Goal: Information Seeking & Learning: Learn about a topic

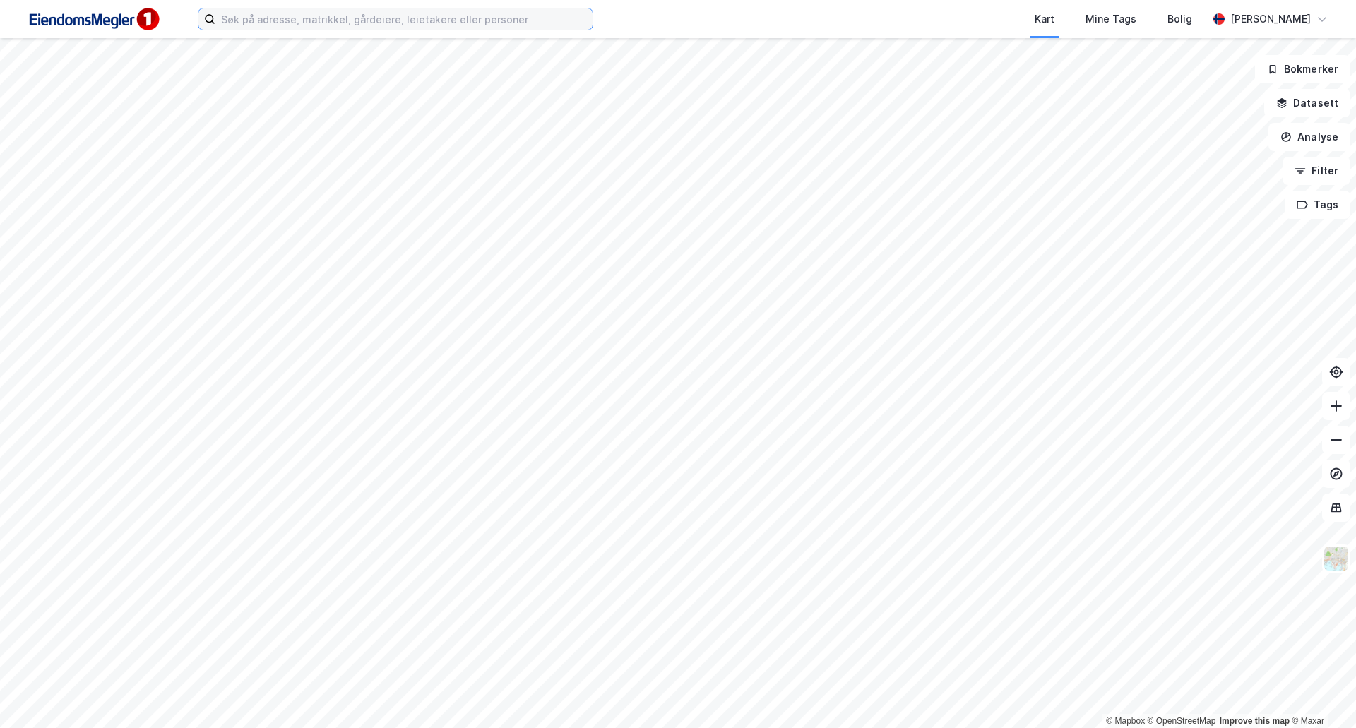
click at [547, 16] on input at bounding box center [403, 18] width 377 height 21
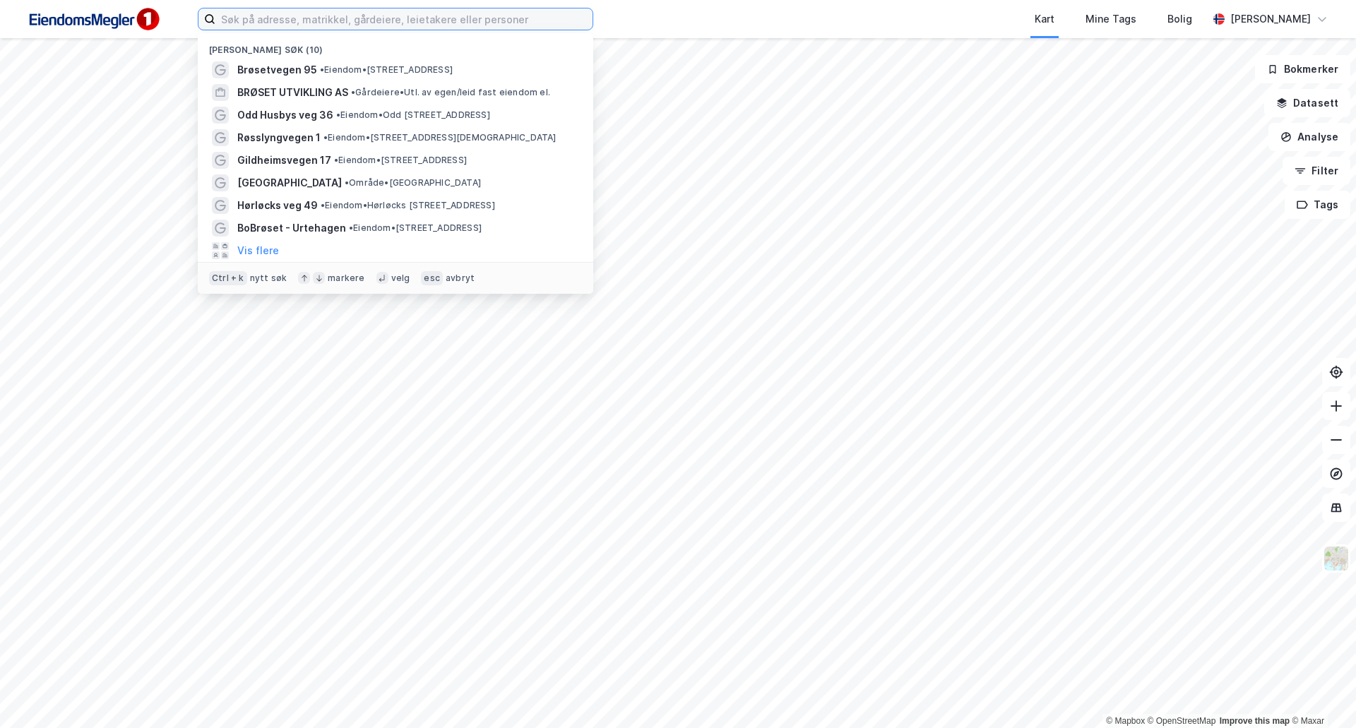
type input "g"
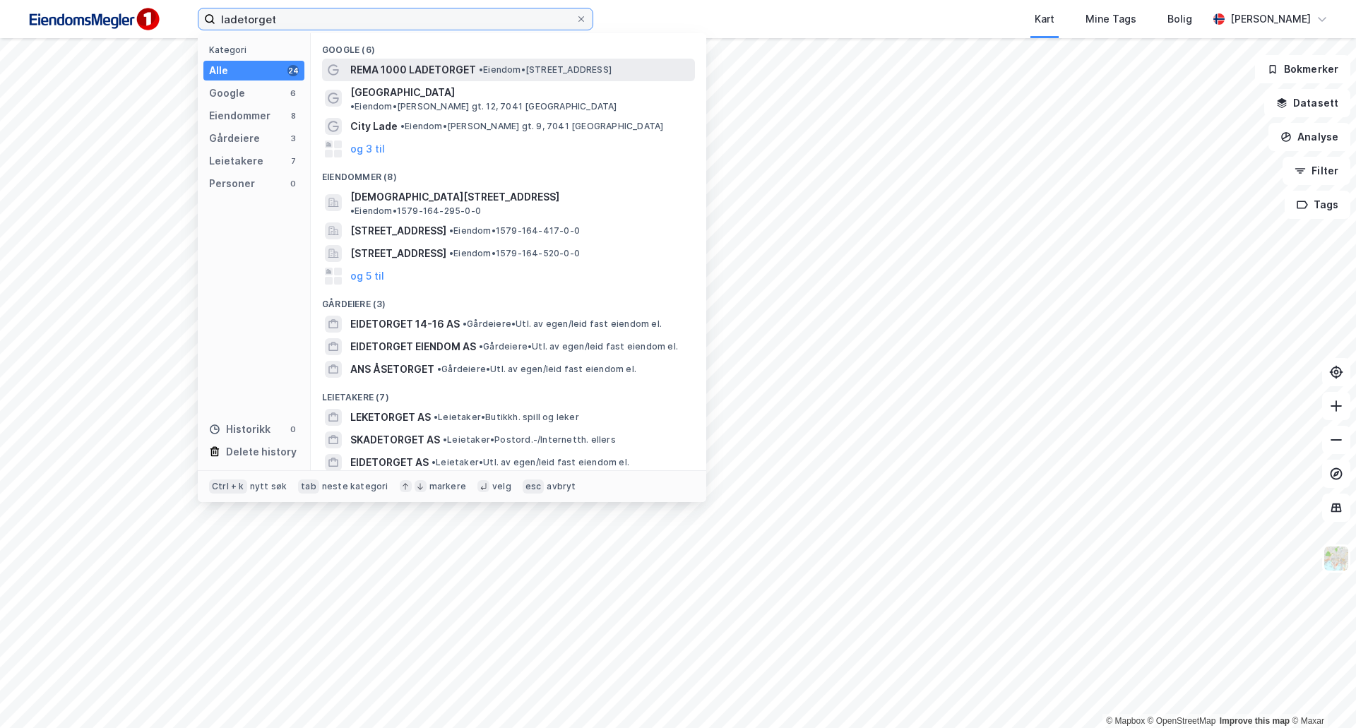
type input "ladetorget"
click at [446, 71] on span "REMA 1000 LADETORGET" at bounding box center [413, 69] width 126 height 17
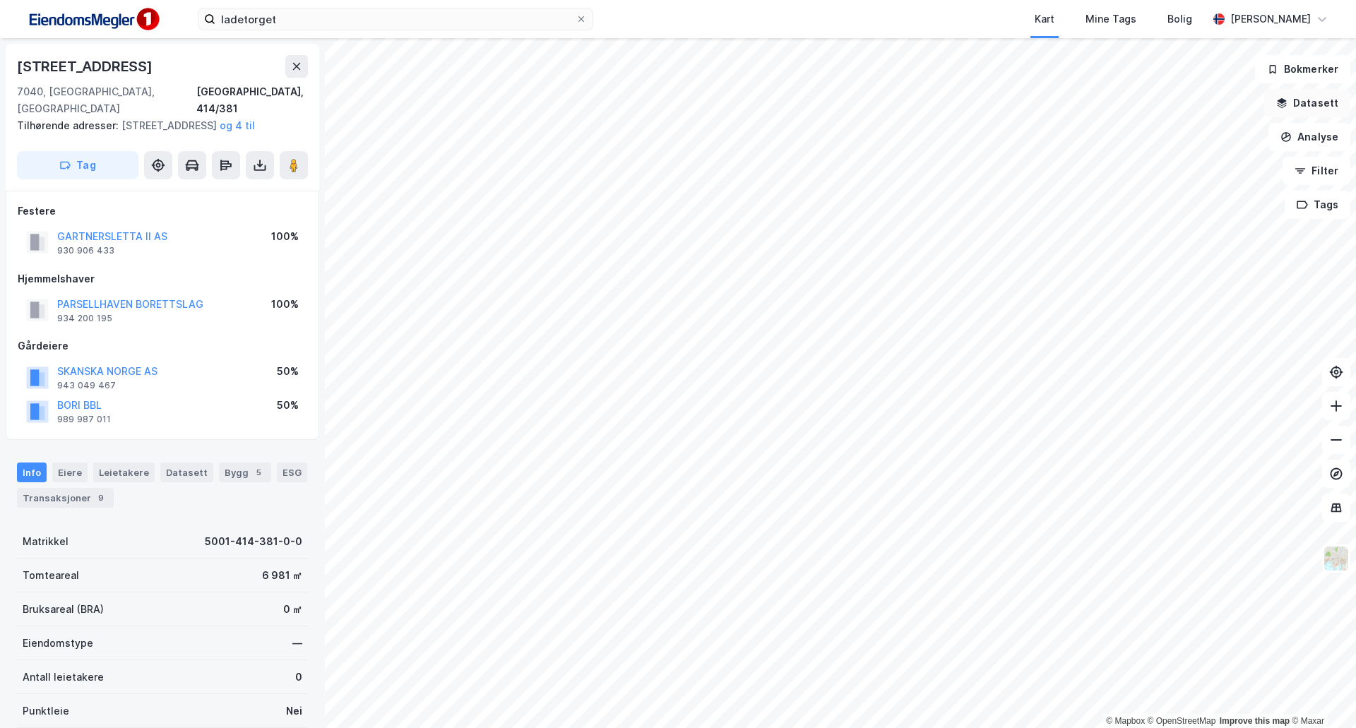
click at [1322, 100] on button "Datasett" at bounding box center [1308, 103] width 86 height 28
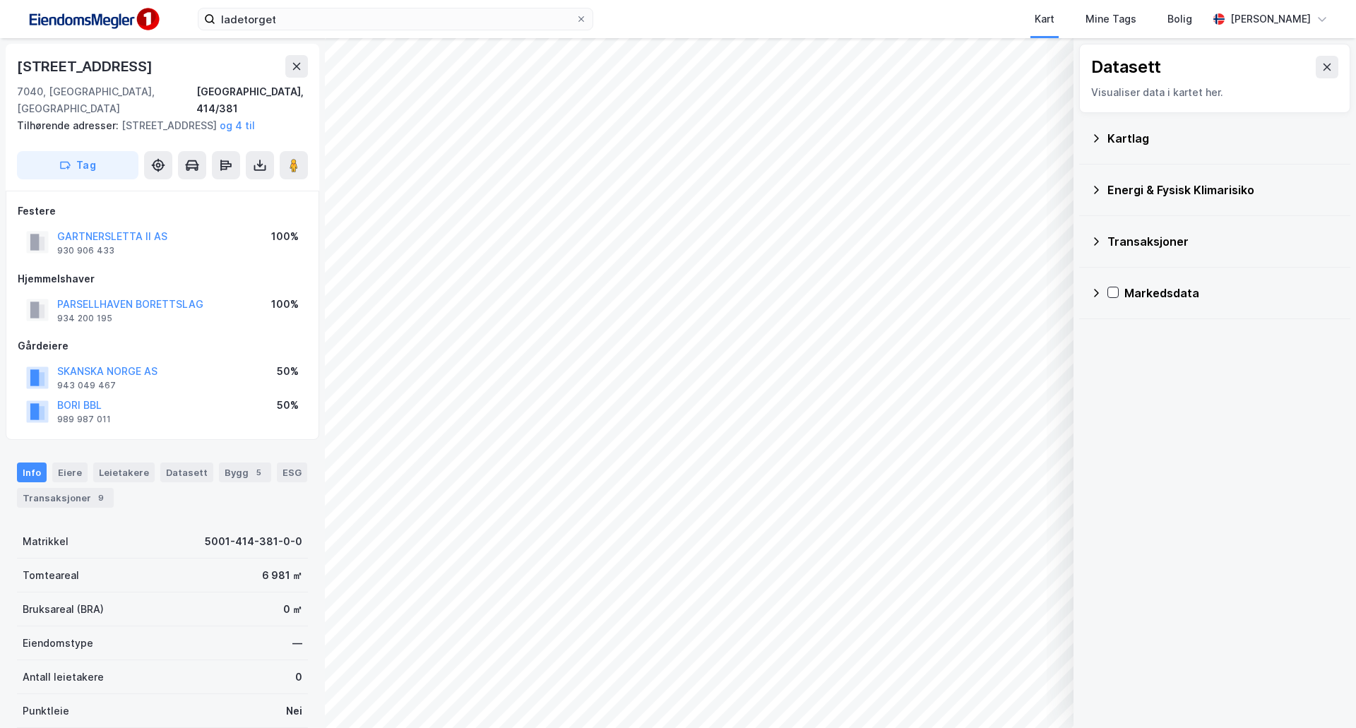
click at [1121, 145] on div "Kartlag" at bounding box center [1224, 138] width 232 height 17
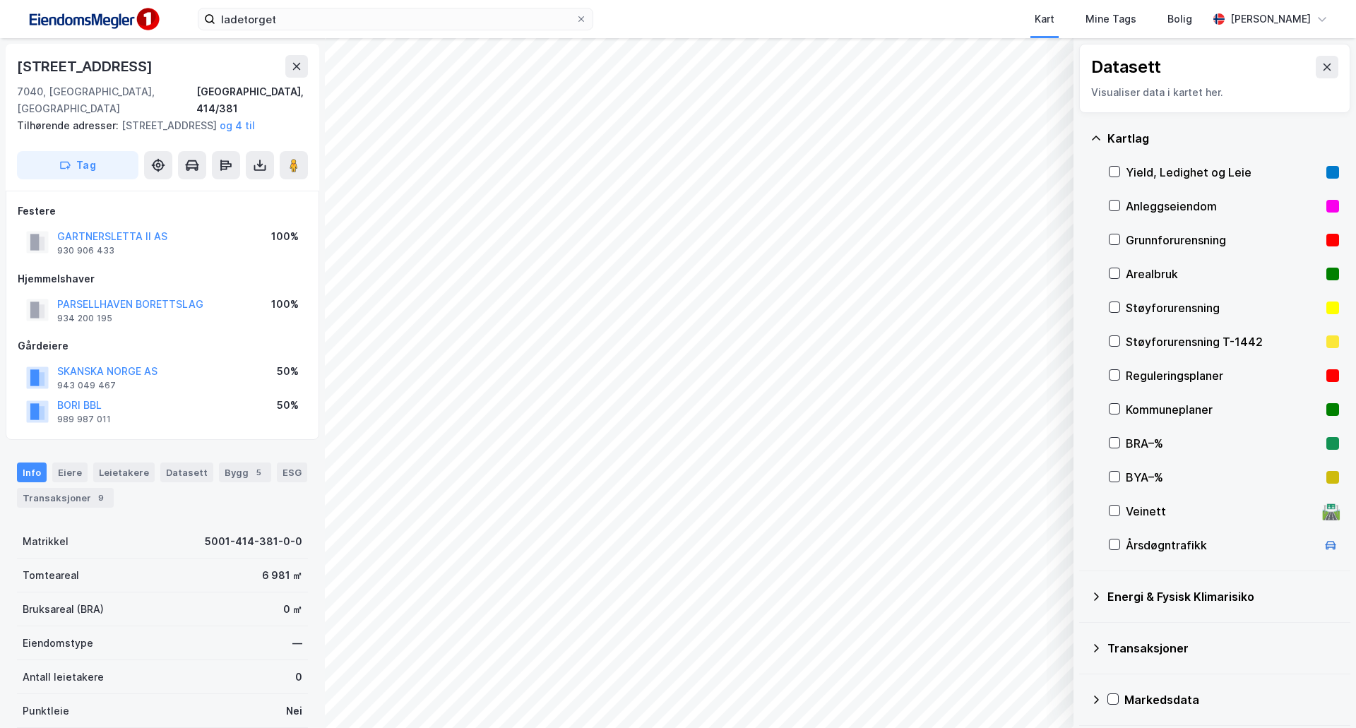
click at [1176, 378] on div "Reguleringsplaner" at bounding box center [1223, 375] width 195 height 17
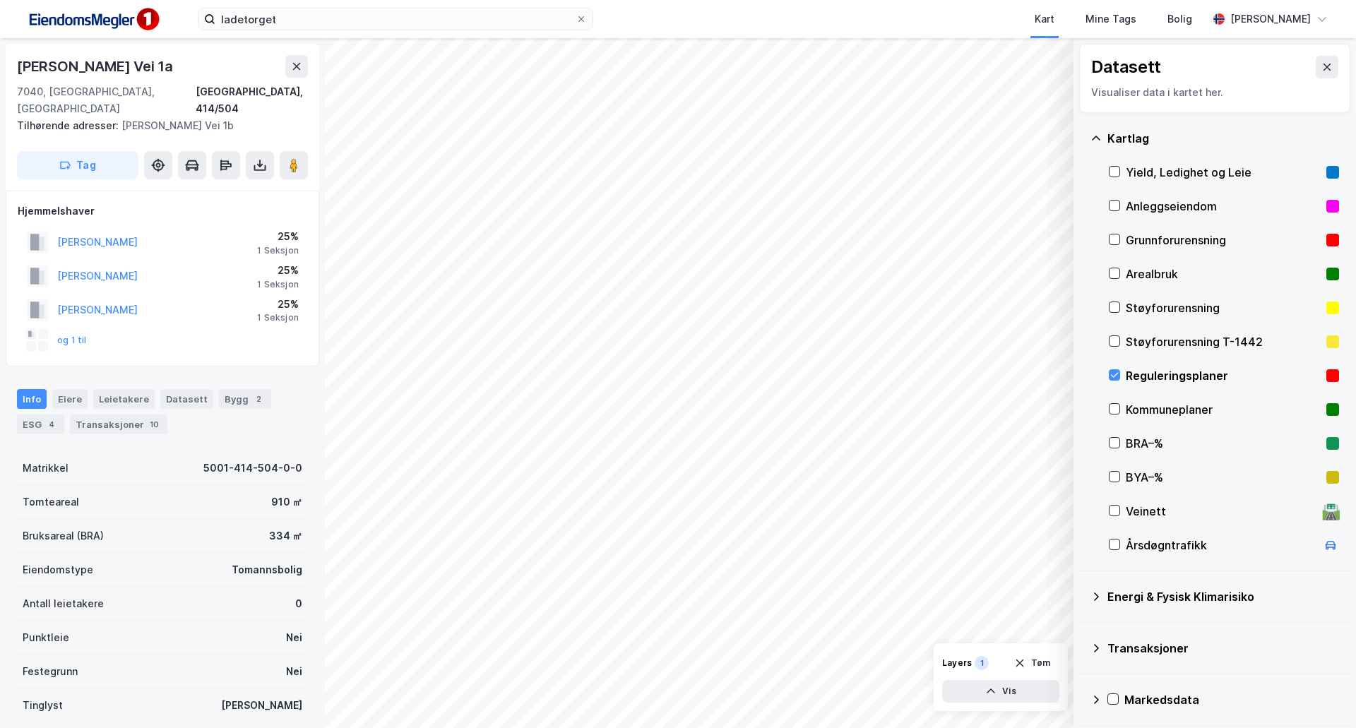
click at [1173, 374] on div "Reguleringsplaner" at bounding box center [1223, 375] width 195 height 17
click at [1164, 415] on div "Kommuneplaner" at bounding box center [1223, 409] width 195 height 17
click at [1158, 415] on div "Kommuneplaner" at bounding box center [1223, 409] width 195 height 17
click at [1158, 371] on div "Reguleringsplaner" at bounding box center [1223, 375] width 195 height 17
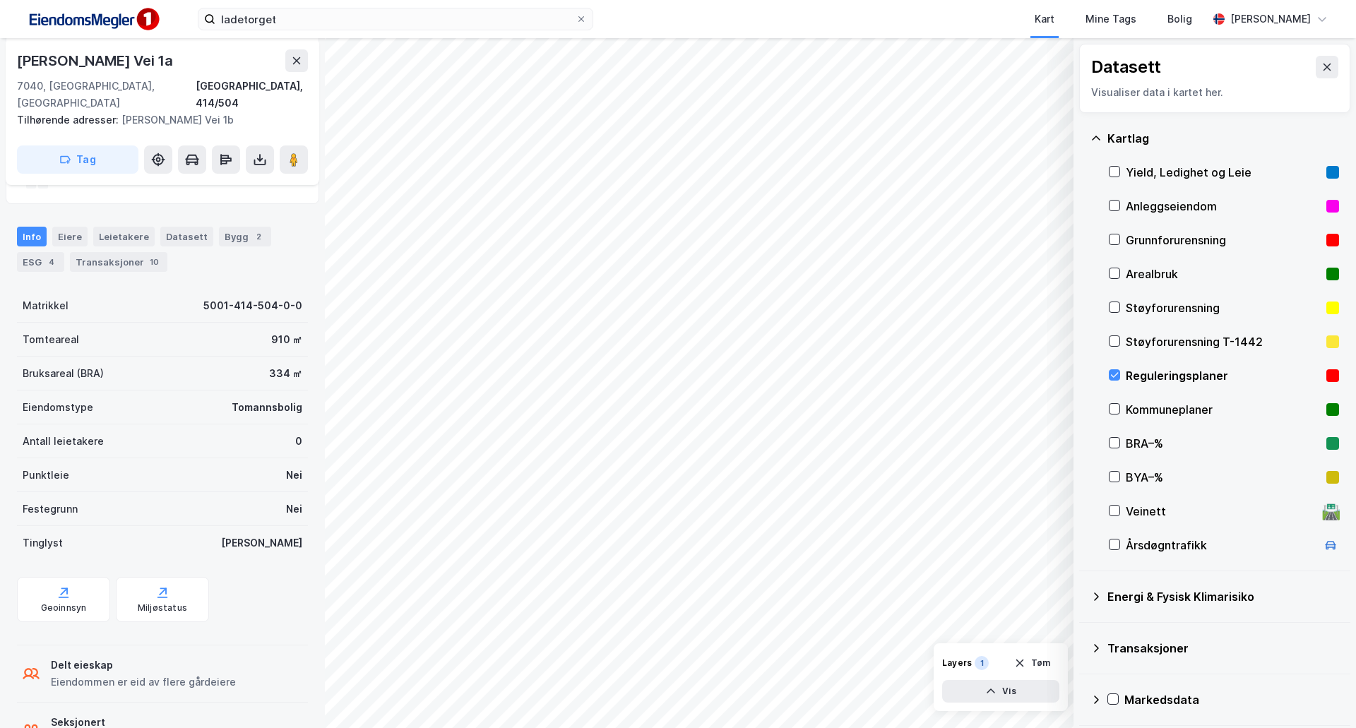
scroll to position [200, 0]
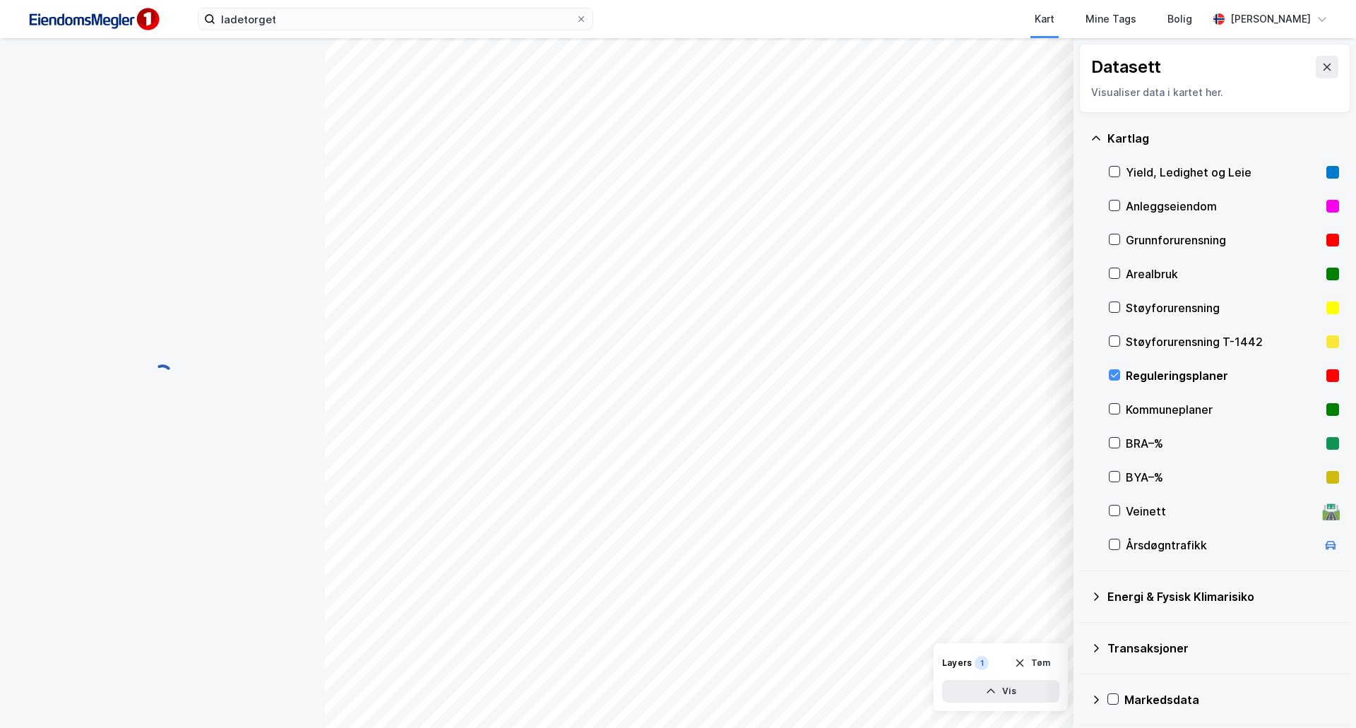
scroll to position [2, 0]
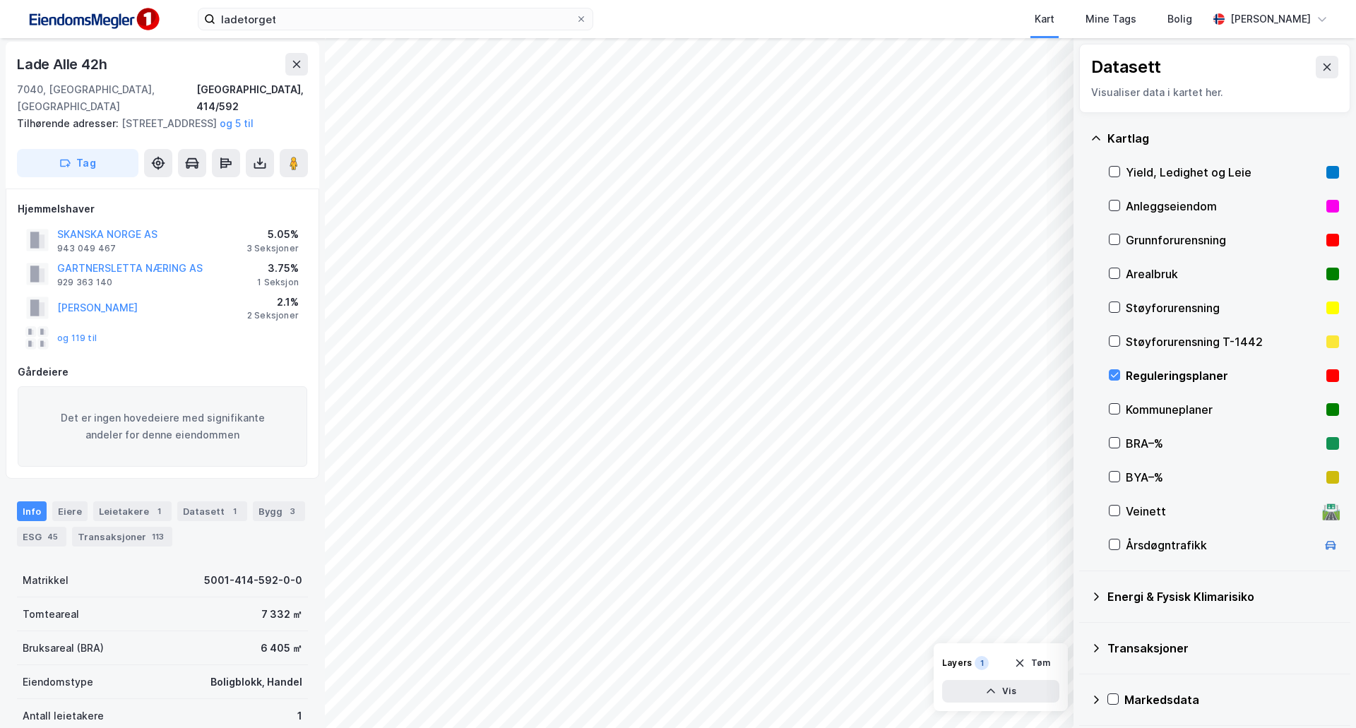
click at [1185, 376] on div "Reguleringsplaner" at bounding box center [1223, 375] width 195 height 17
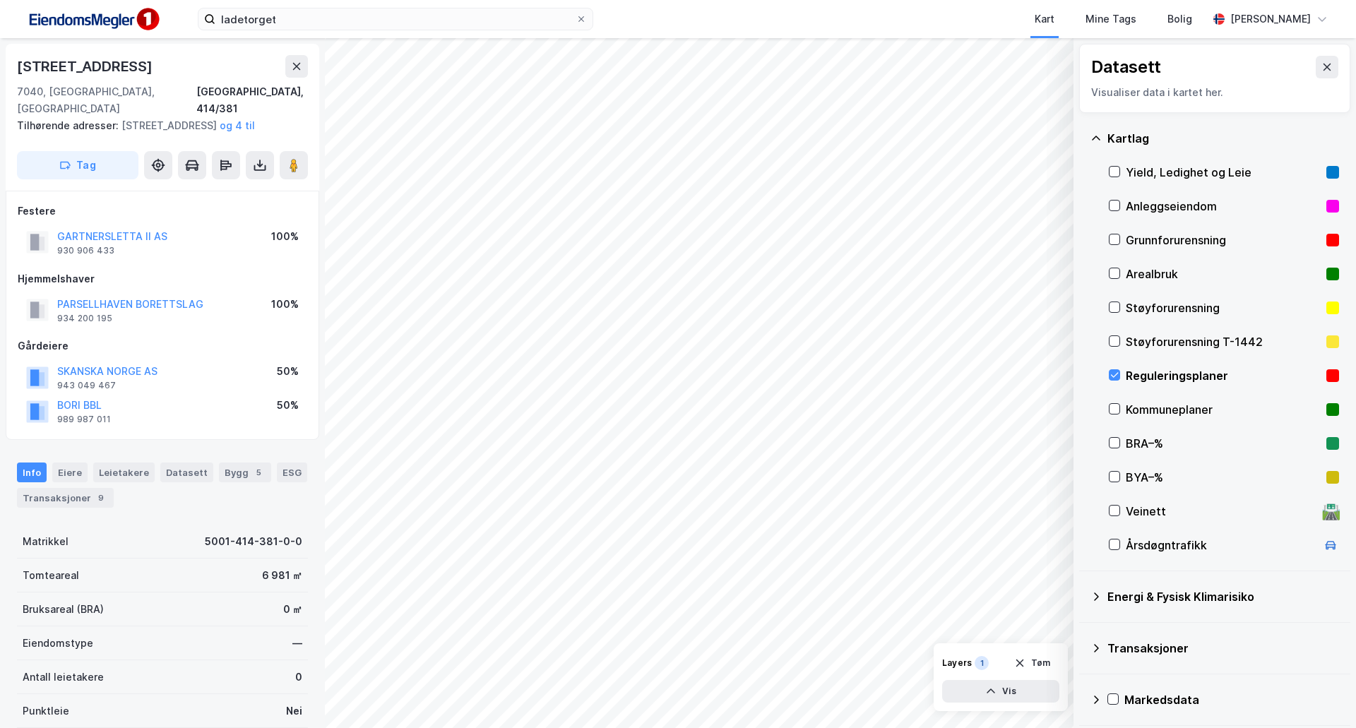
scroll to position [2, 0]
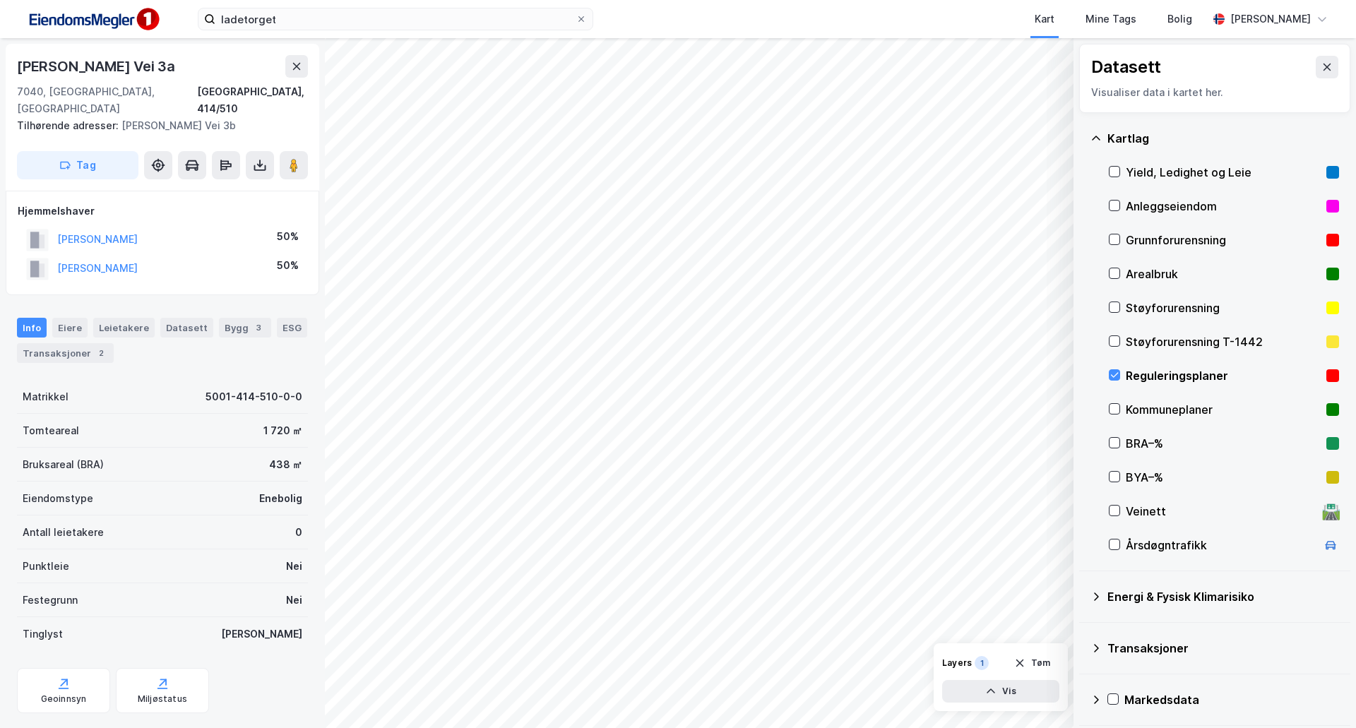
scroll to position [2, 0]
